Goal: Navigation & Orientation: Find specific page/section

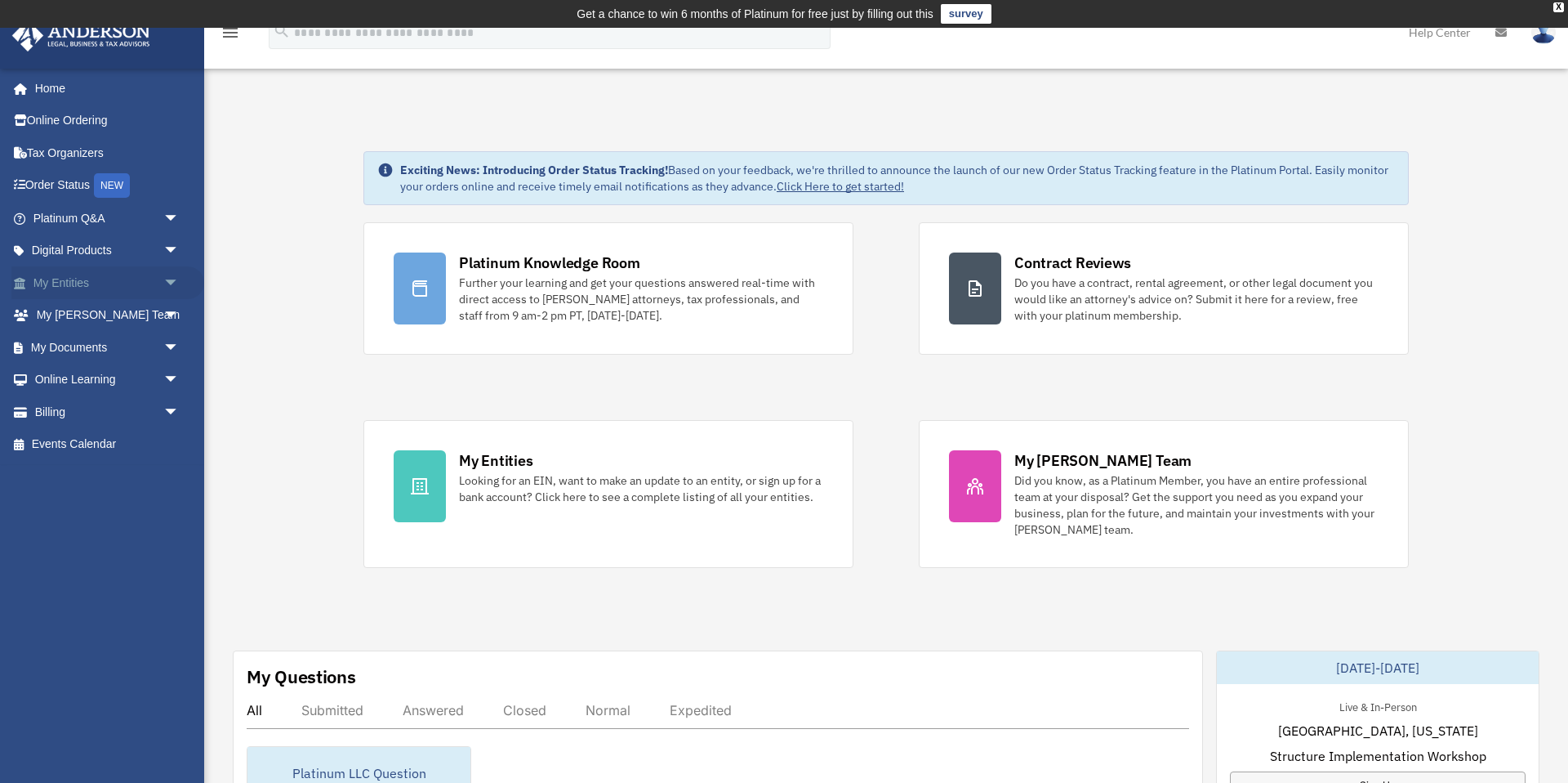
click at [85, 278] on link "My Entities arrow_drop_down" at bounding box center [107, 282] width 193 height 33
